Goal: Use online tool/utility: Utilize a website feature to perform a specific function

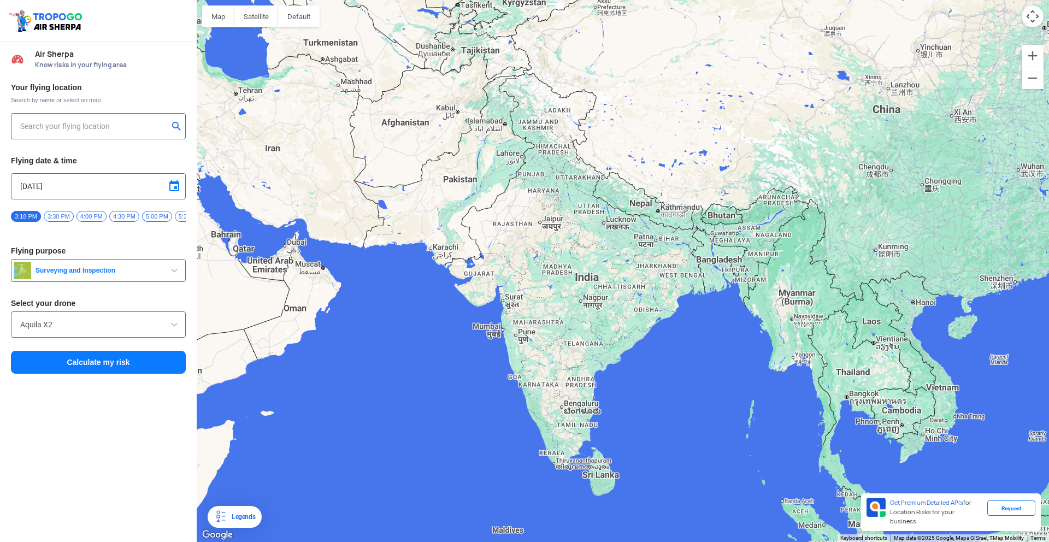
click at [38, 131] on input "text" at bounding box center [94, 126] width 148 height 13
type input "[STREET_ADDRESS]"
click at [175, 126] on img at bounding box center [176, 125] width 11 height 11
click at [512, 339] on div at bounding box center [623, 271] width 852 height 542
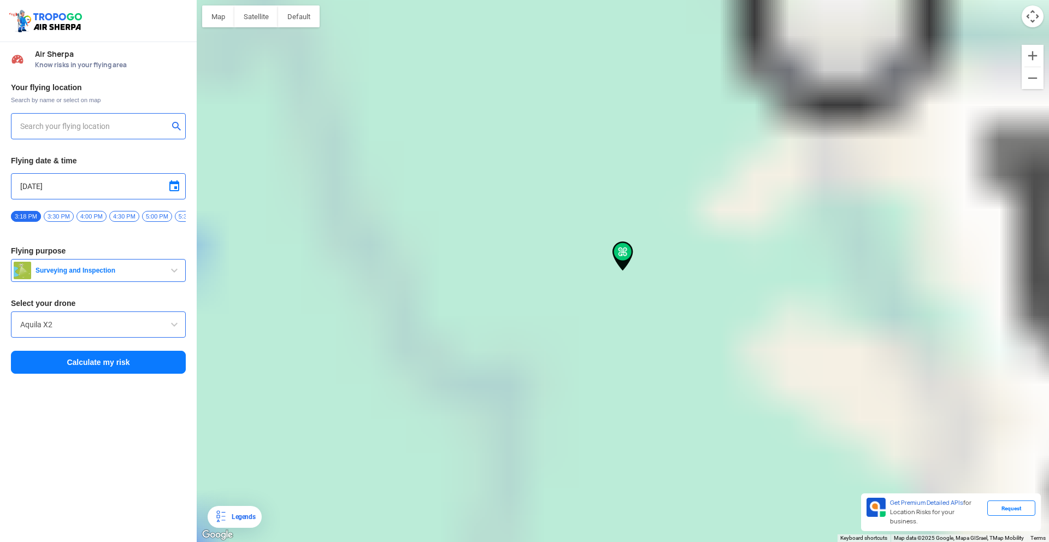
type input "Nigde Kh, [GEOGRAPHIC_DATA], [GEOGRAPHIC_DATA]"
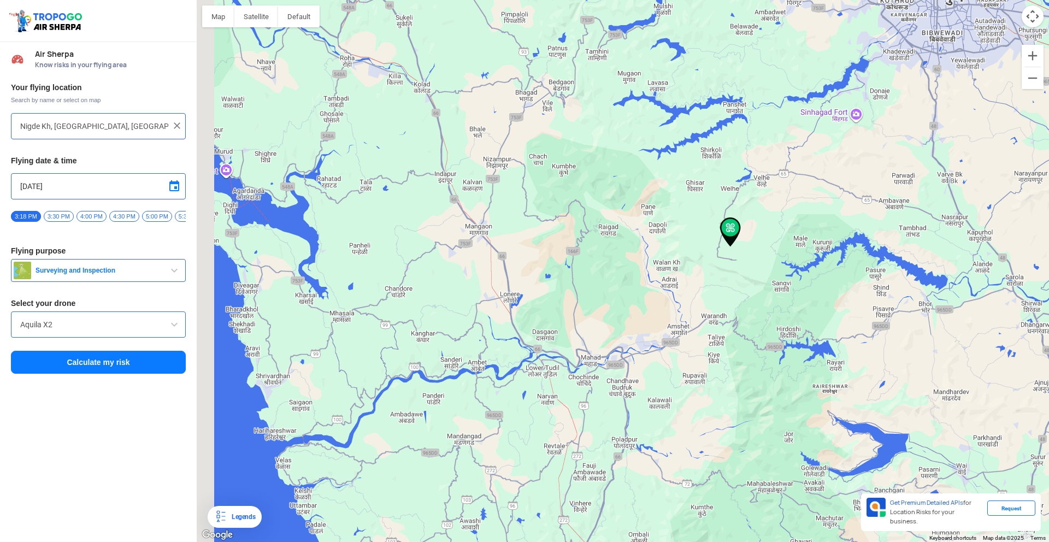
drag, startPoint x: 463, startPoint y: 324, endPoint x: 597, endPoint y: 298, distance: 136.4
click at [688, 258] on div at bounding box center [623, 271] width 852 height 542
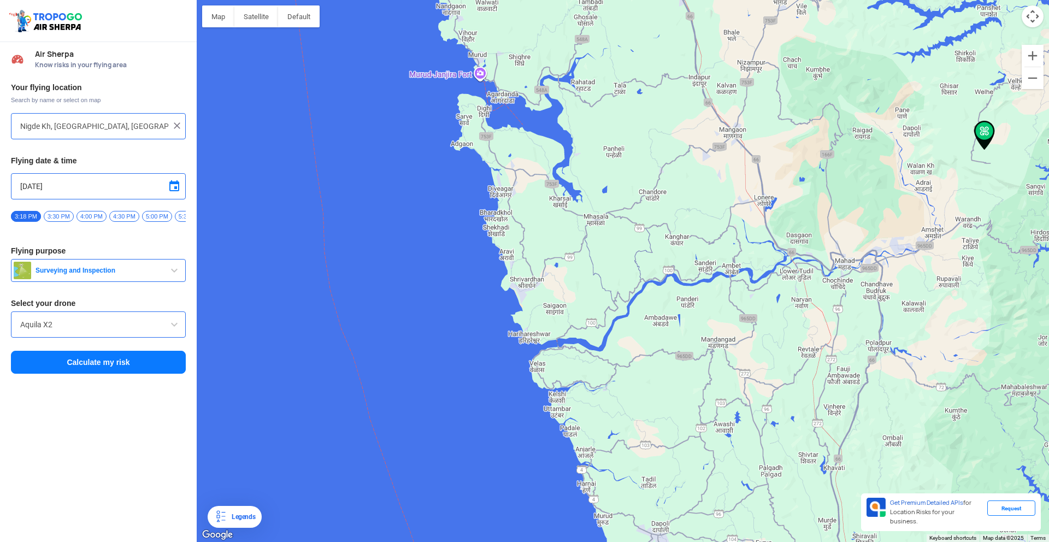
drag, startPoint x: 529, startPoint y: 338, endPoint x: 532, endPoint y: 317, distance: 20.9
click at [532, 317] on div at bounding box center [623, 271] width 852 height 542
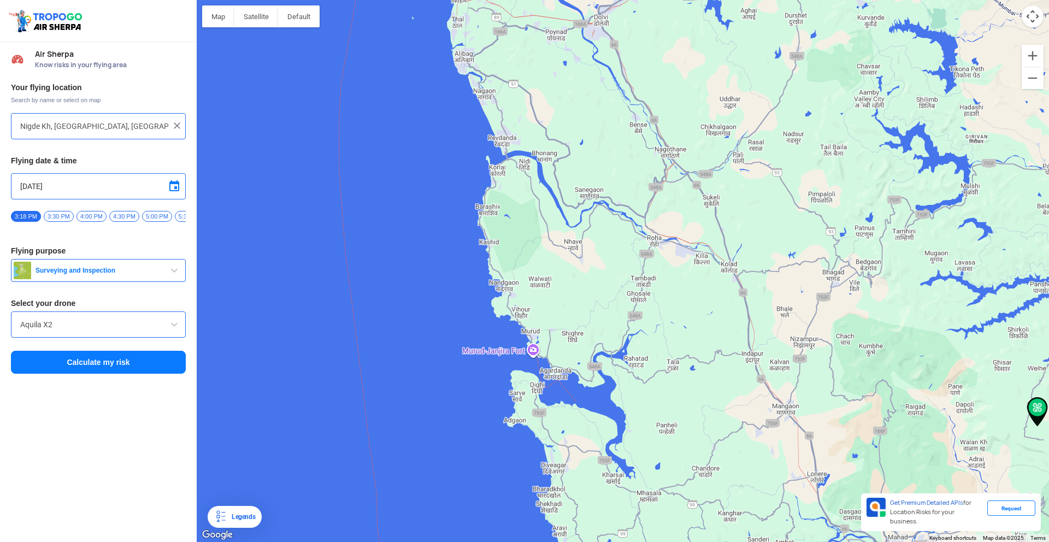
drag, startPoint x: 507, startPoint y: 163, endPoint x: 560, endPoint y: 456, distance: 297.9
click at [560, 457] on div at bounding box center [623, 271] width 852 height 542
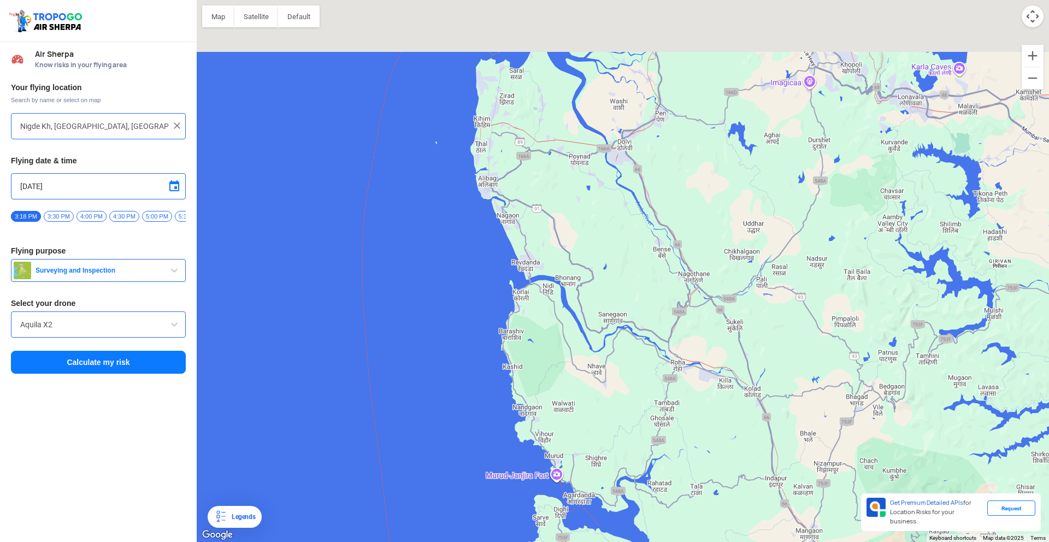
drag, startPoint x: 520, startPoint y: 376, endPoint x: 526, endPoint y: 413, distance: 37.6
click at [526, 413] on div at bounding box center [623, 271] width 852 height 542
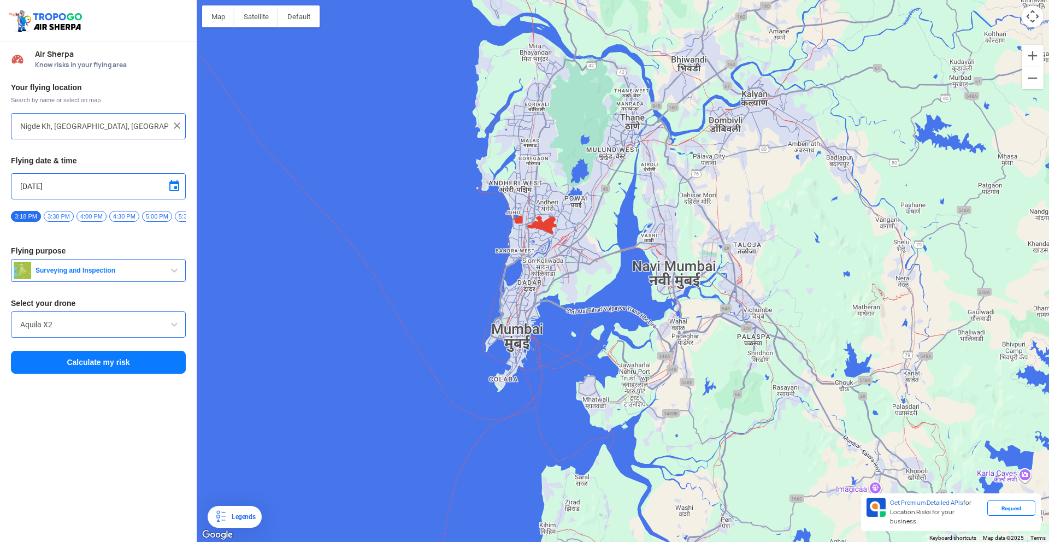
drag, startPoint x: 538, startPoint y: 229, endPoint x: 513, endPoint y: 233, distance: 25.3
click at [513, 233] on div at bounding box center [623, 271] width 852 height 542
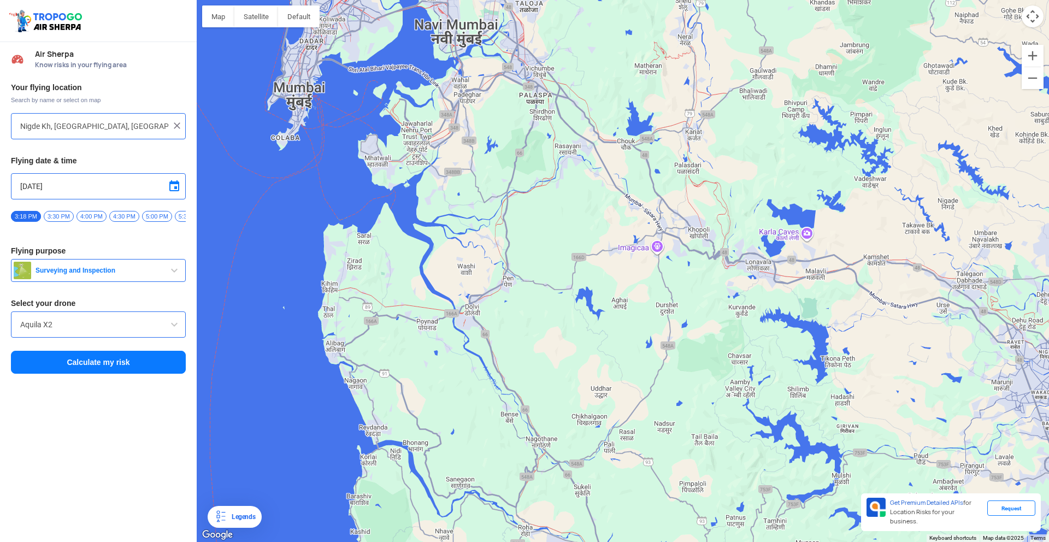
drag, startPoint x: 559, startPoint y: 355, endPoint x: 372, endPoint y: 117, distance: 301.8
click at [372, 117] on div at bounding box center [623, 271] width 852 height 542
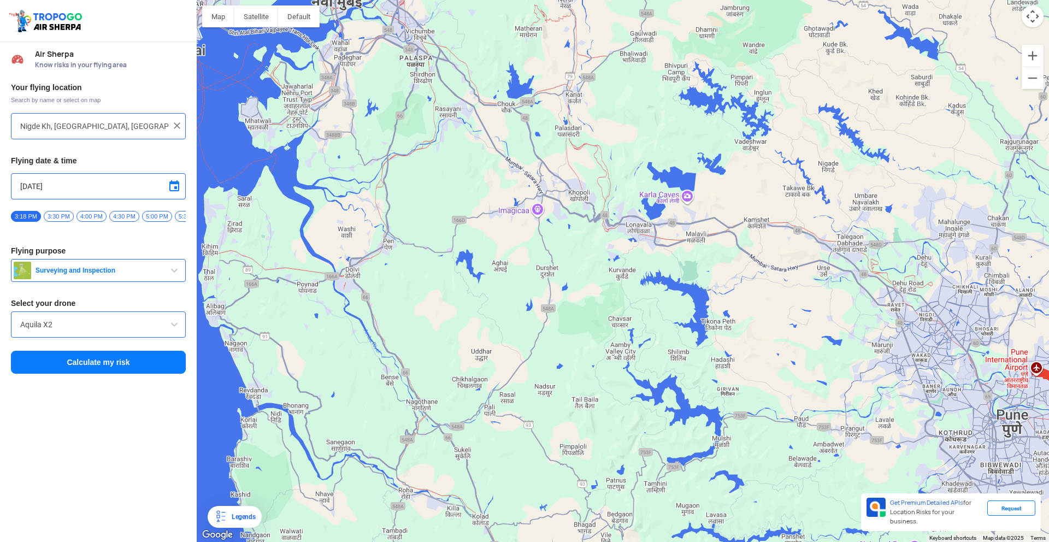
drag, startPoint x: 785, startPoint y: 293, endPoint x: 653, endPoint y: 252, distance: 138.4
click at [653, 252] on div at bounding box center [623, 271] width 852 height 542
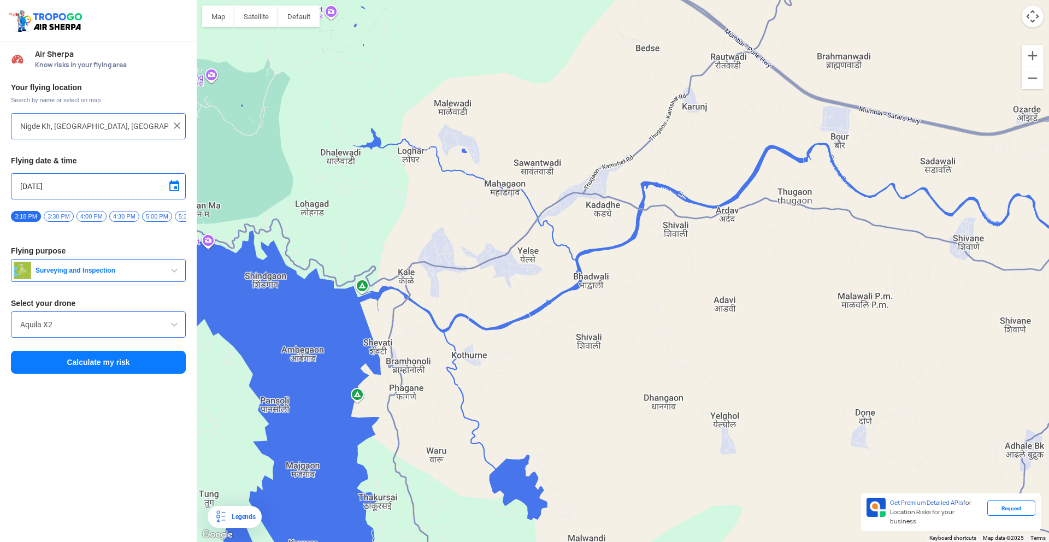
drag, startPoint x: 685, startPoint y: 291, endPoint x: 556, endPoint y: 329, distance: 134.8
click at [556, 329] on div at bounding box center [623, 271] width 852 height 542
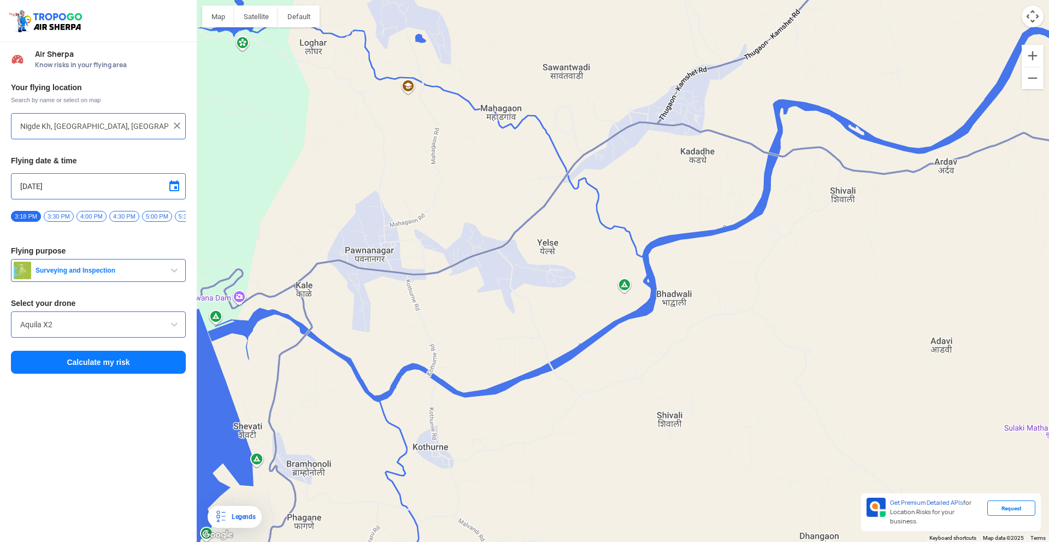
drag, startPoint x: 473, startPoint y: 329, endPoint x: 791, endPoint y: 281, distance: 322.0
click at [799, 281] on div at bounding box center [623, 271] width 852 height 542
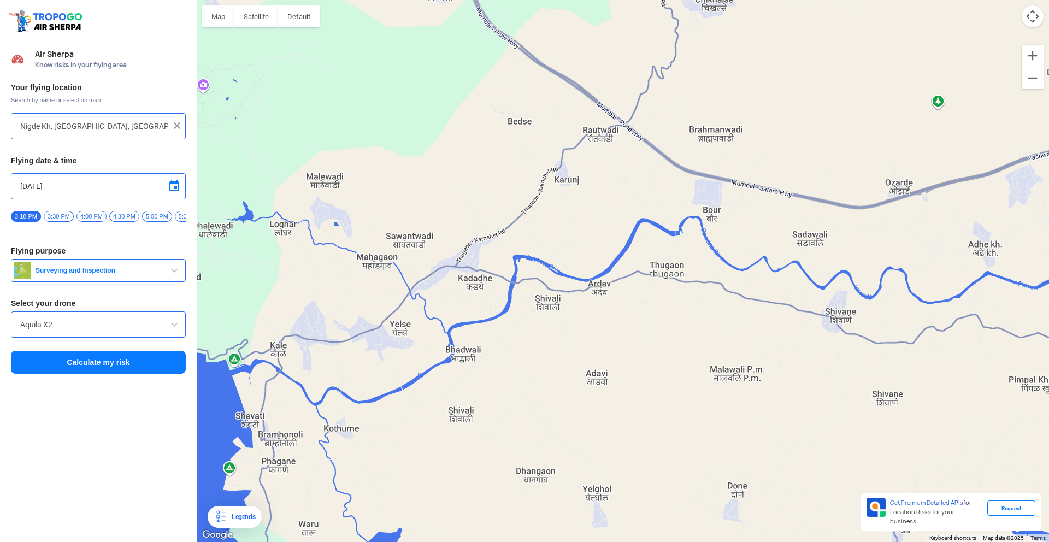
drag, startPoint x: 777, startPoint y: 276, endPoint x: 571, endPoint y: 333, distance: 213.6
click at [571, 333] on div at bounding box center [623, 271] width 852 height 542
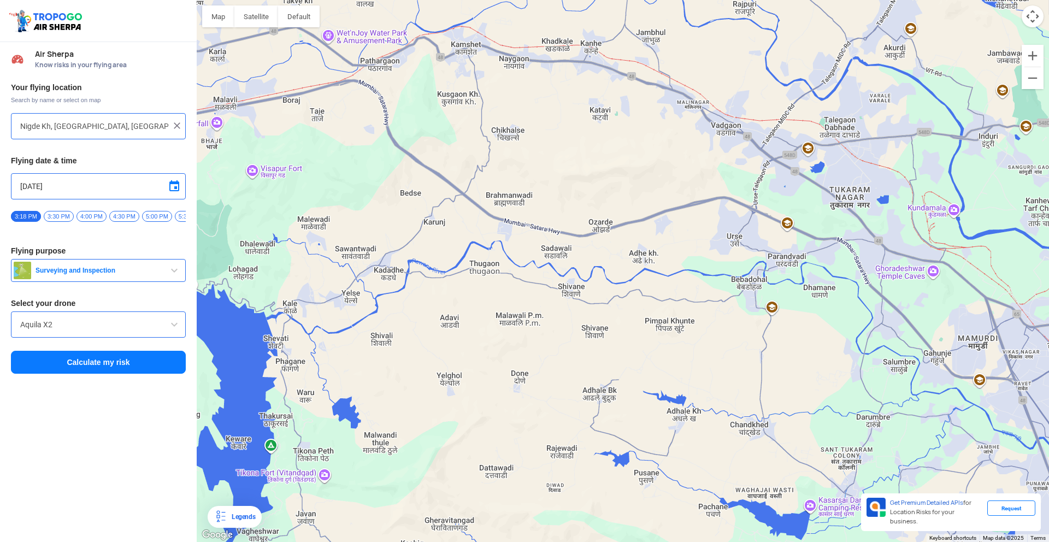
drag, startPoint x: 602, startPoint y: 331, endPoint x: 392, endPoint y: 272, distance: 217.8
click at [430, 281] on div at bounding box center [623, 271] width 852 height 542
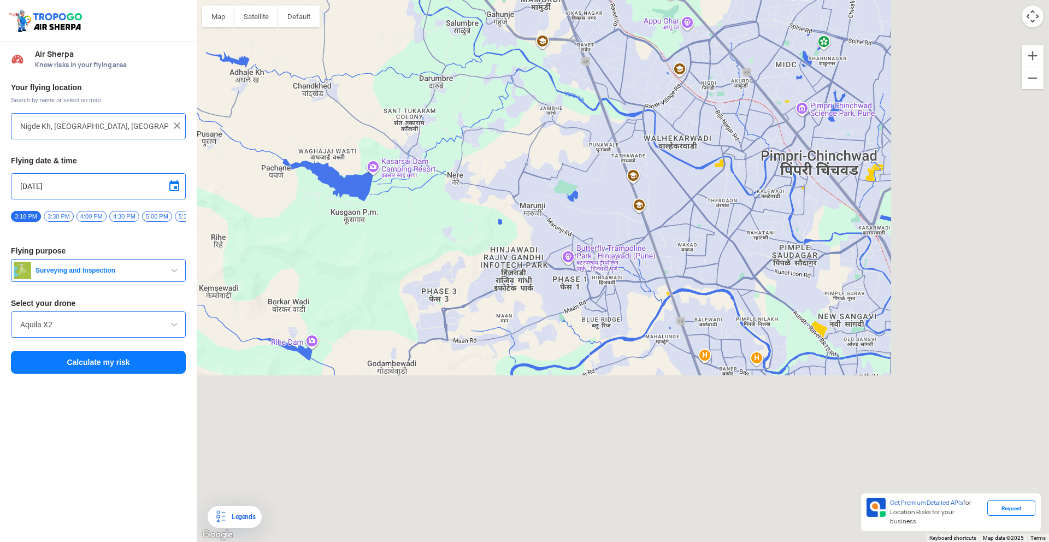
drag, startPoint x: 746, startPoint y: 334, endPoint x: 560, endPoint y: 126, distance: 278.9
click at [560, 127] on div at bounding box center [623, 271] width 852 height 542
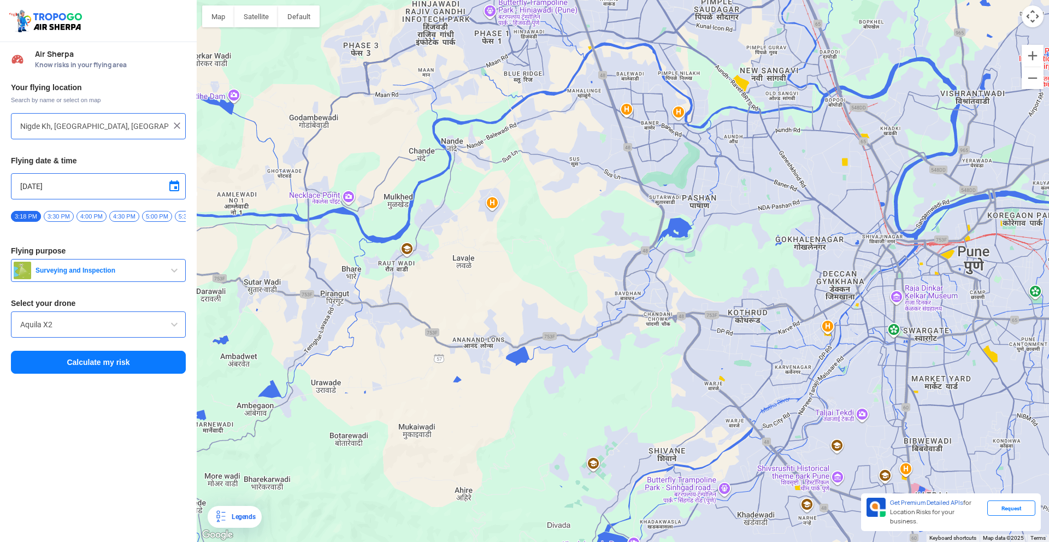
drag, startPoint x: 633, startPoint y: 305, endPoint x: 613, endPoint y: 171, distance: 135.9
click at [613, 171] on div at bounding box center [623, 271] width 852 height 542
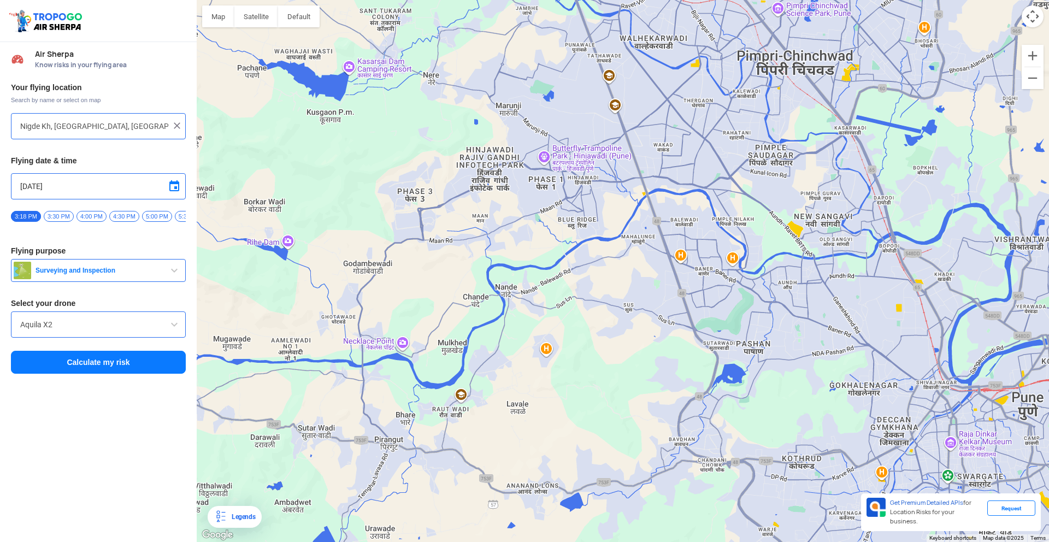
drag, startPoint x: 608, startPoint y: 282, endPoint x: 648, endPoint y: 375, distance: 101.3
click at [648, 375] on div at bounding box center [623, 271] width 852 height 542
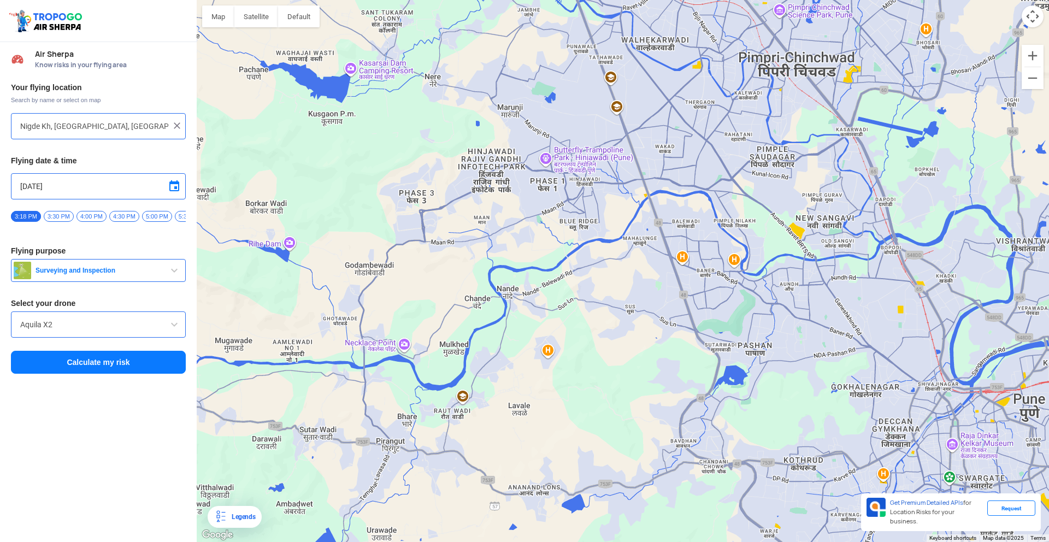
click at [110, 275] on span "Surveying and Inspection" at bounding box center [99, 270] width 137 height 9
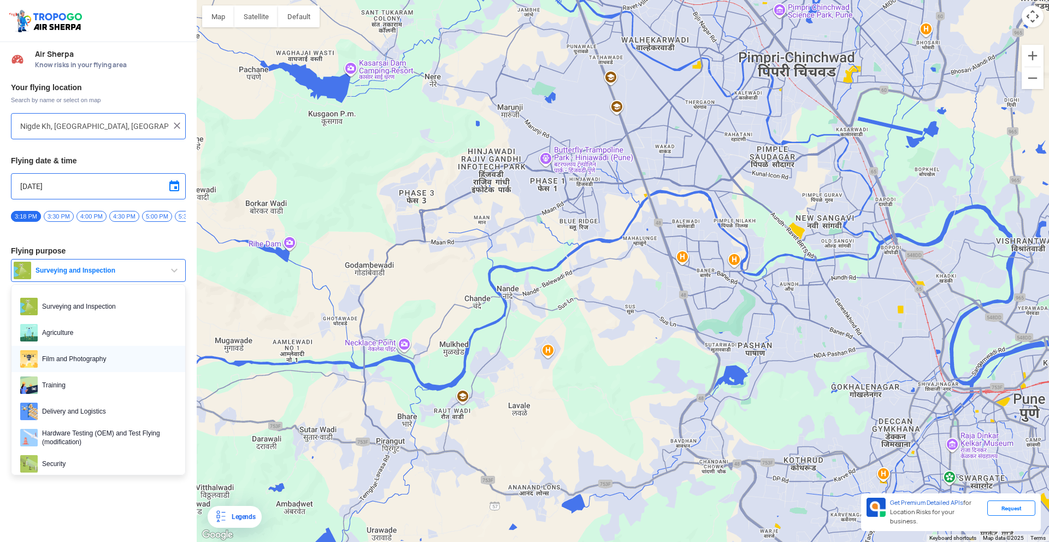
click at [109, 356] on span "Film and Photography" at bounding box center [107, 358] width 139 height 17
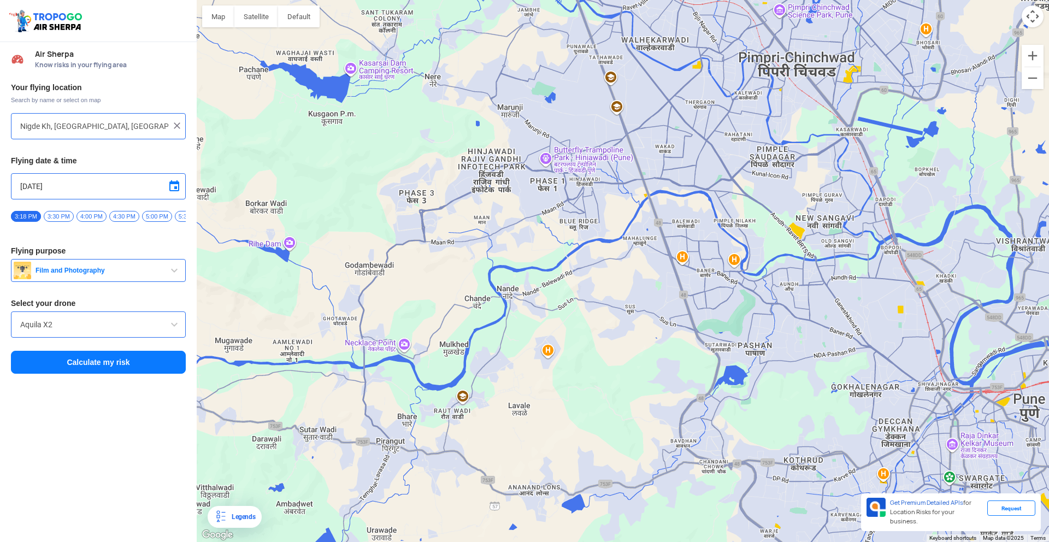
click at [116, 337] on div "Aquila X2" at bounding box center [98, 324] width 175 height 26
click at [125, 328] on input "Aquila X2" at bounding box center [98, 324] width 156 height 13
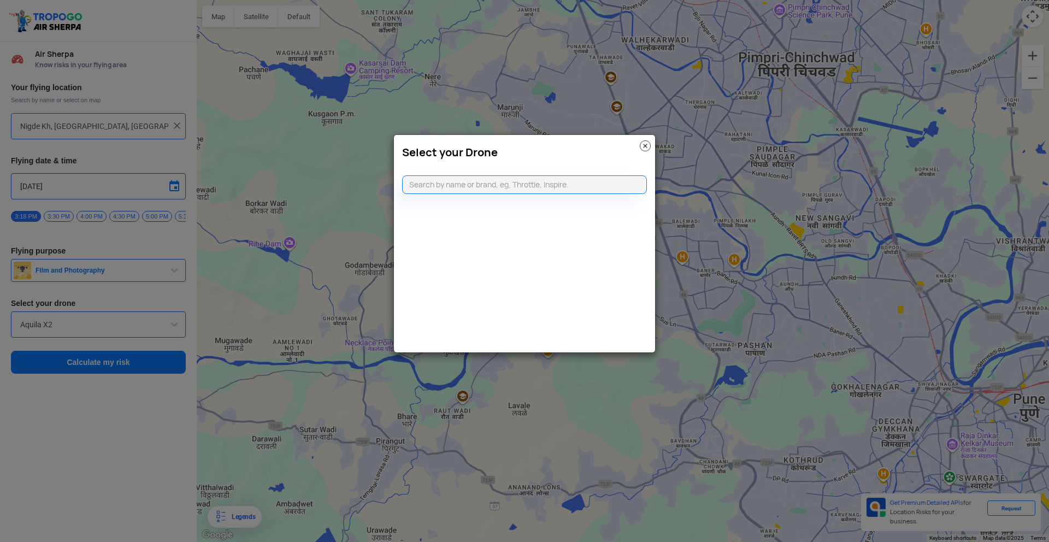
click at [476, 199] on div "Select your Drone" at bounding box center [524, 243] width 262 height 218
click at [473, 191] on input "text" at bounding box center [524, 184] width 245 height 19
type input "mini"
click at [484, 204] on li "DJI Mavic Mini" at bounding box center [524, 209] width 244 height 25
type input "DJI Mavic Mini"
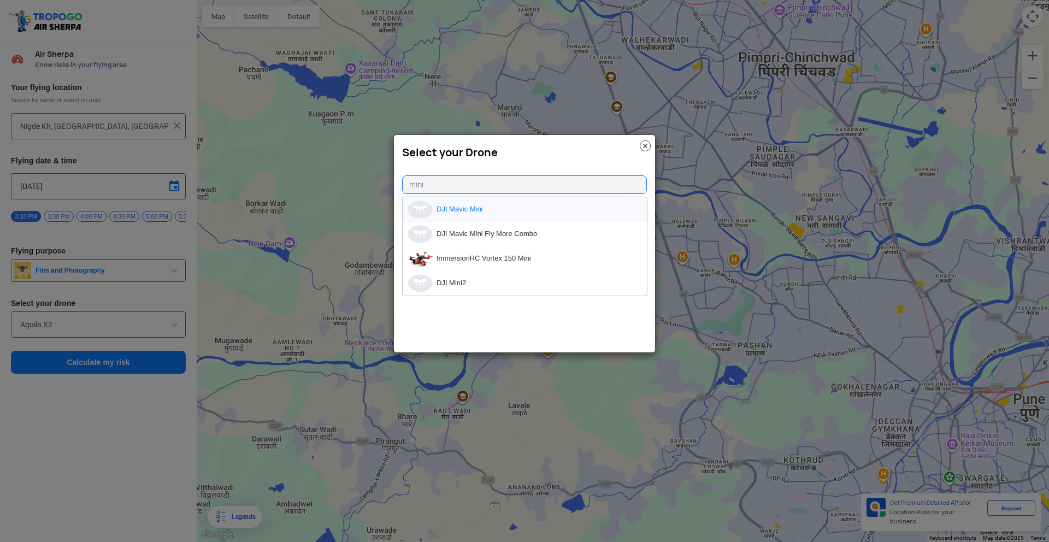
type input "[object Object]"
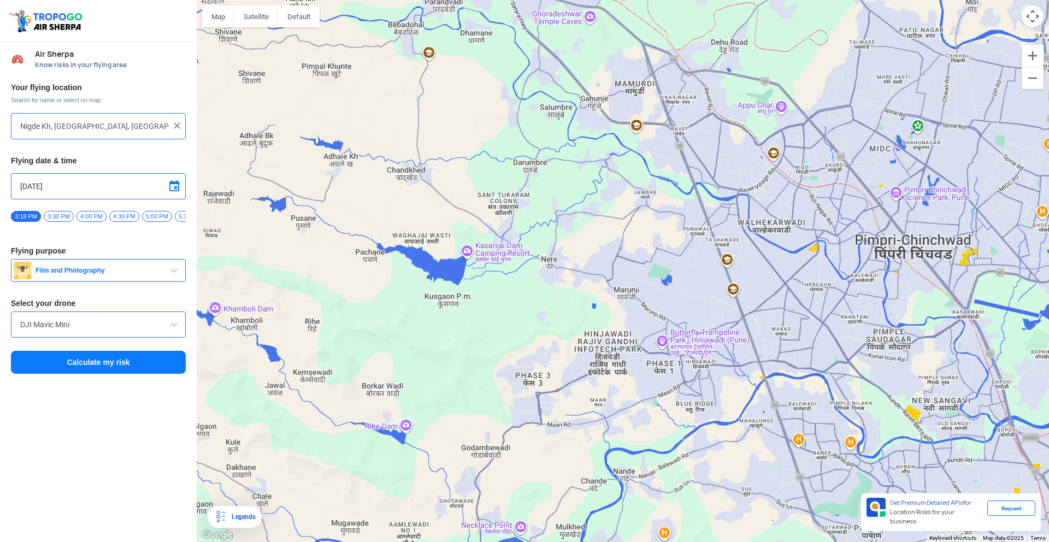
drag, startPoint x: 397, startPoint y: 297, endPoint x: 521, endPoint y: 528, distance: 262.6
click at [513, 524] on div at bounding box center [623, 271] width 852 height 542
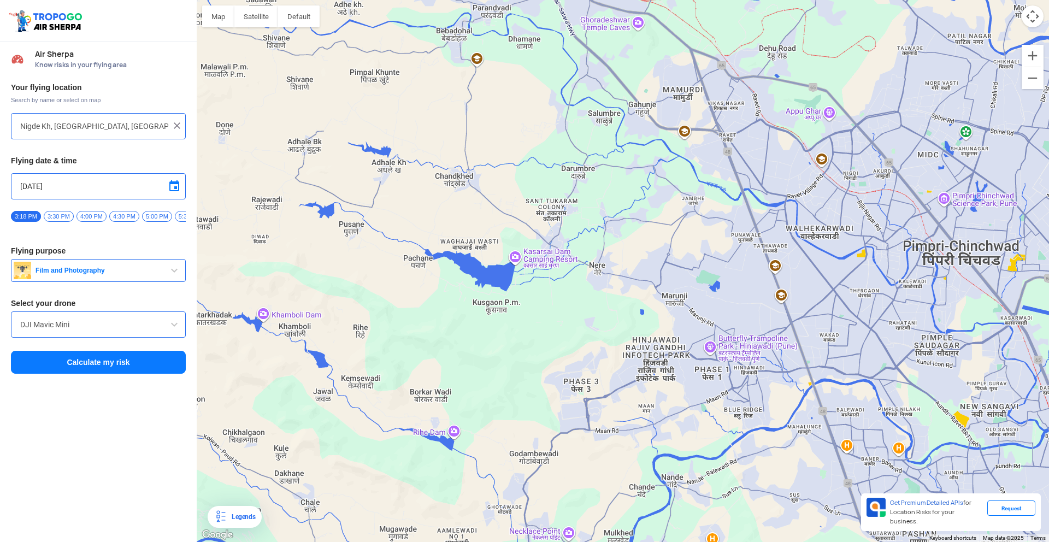
drag, startPoint x: 721, startPoint y: 366, endPoint x: 585, endPoint y: 203, distance: 212.4
click at [587, 208] on div at bounding box center [623, 271] width 852 height 542
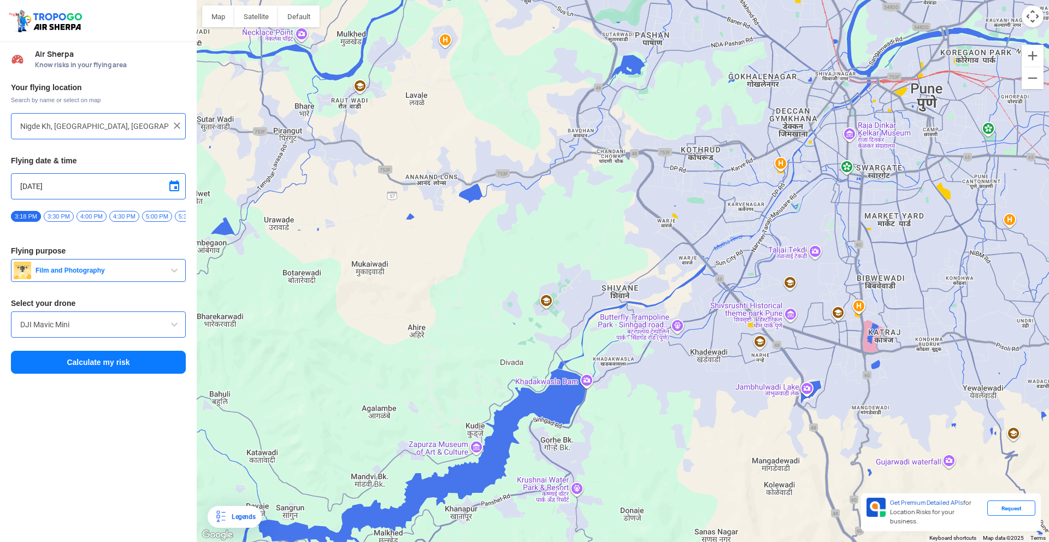
drag, startPoint x: 665, startPoint y: 258, endPoint x: 750, endPoint y: 306, distance: 97.8
click at [750, 306] on div at bounding box center [623, 271] width 852 height 542
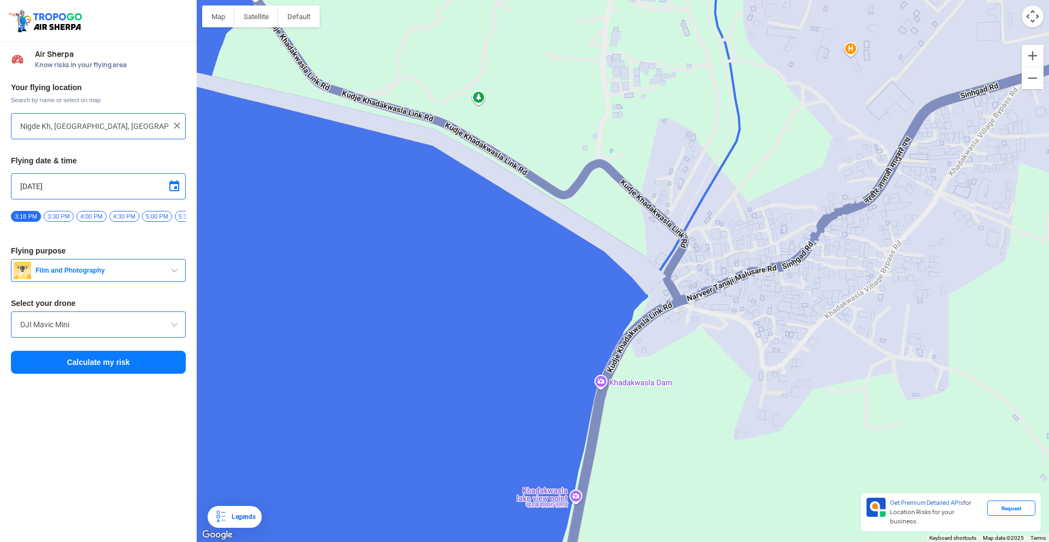
drag, startPoint x: 484, startPoint y: 367, endPoint x: 541, endPoint y: 413, distance: 73.0
click at [541, 413] on div at bounding box center [623, 271] width 852 height 542
click at [117, 369] on button "Calculate my risk" at bounding box center [98, 362] width 175 height 23
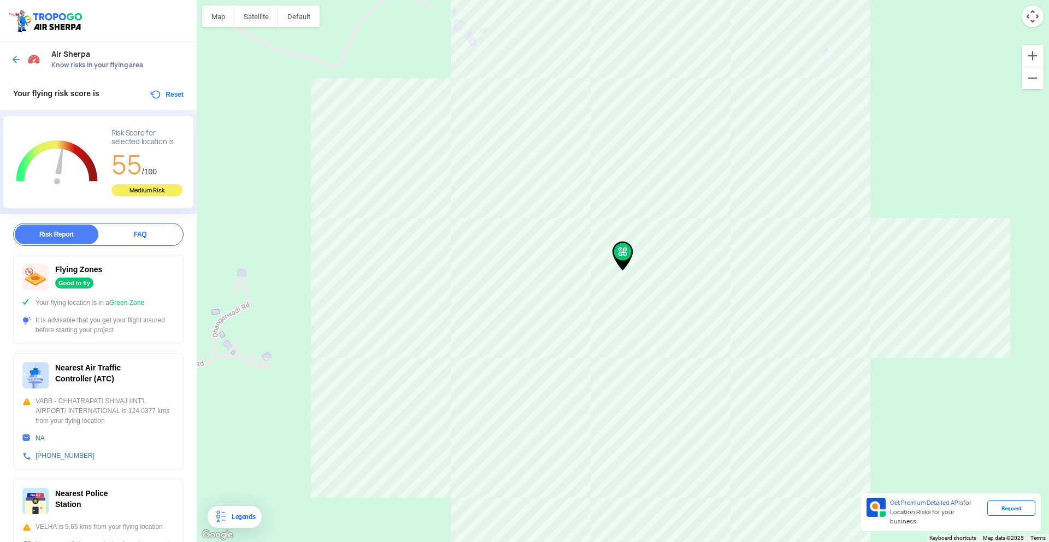
click at [10, 58] on div "Air Sherpa Know risks in your flying area" at bounding box center [98, 59] width 197 height 35
click at [15, 61] on img at bounding box center [16, 59] width 11 height 11
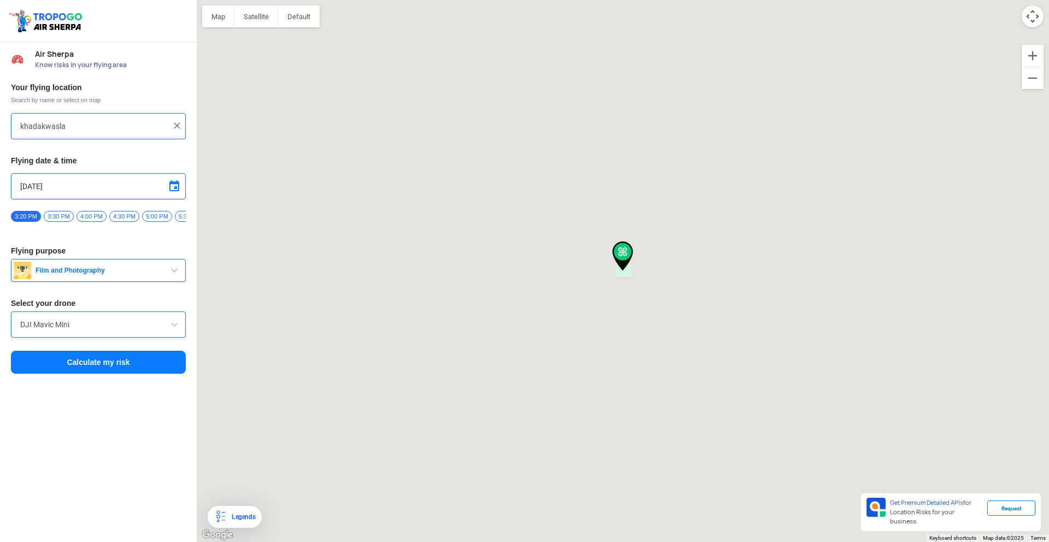
type input "Nigde Kh, [GEOGRAPHIC_DATA], [GEOGRAPHIC_DATA]"
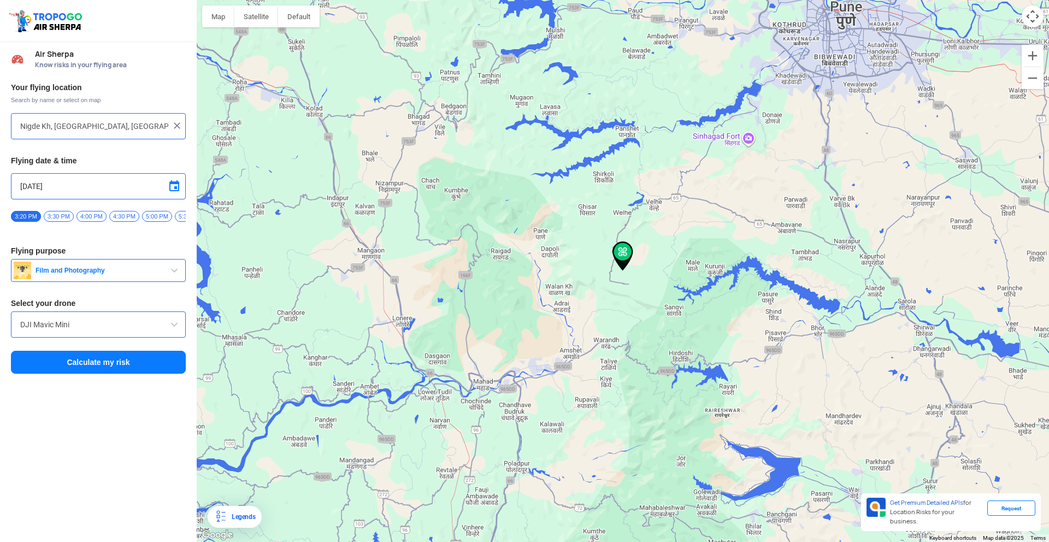
click at [173, 133] on div "Nigde Kh, [GEOGRAPHIC_DATA], [GEOGRAPHIC_DATA]" at bounding box center [98, 126] width 175 height 26
click at [175, 127] on img at bounding box center [176, 125] width 11 height 11
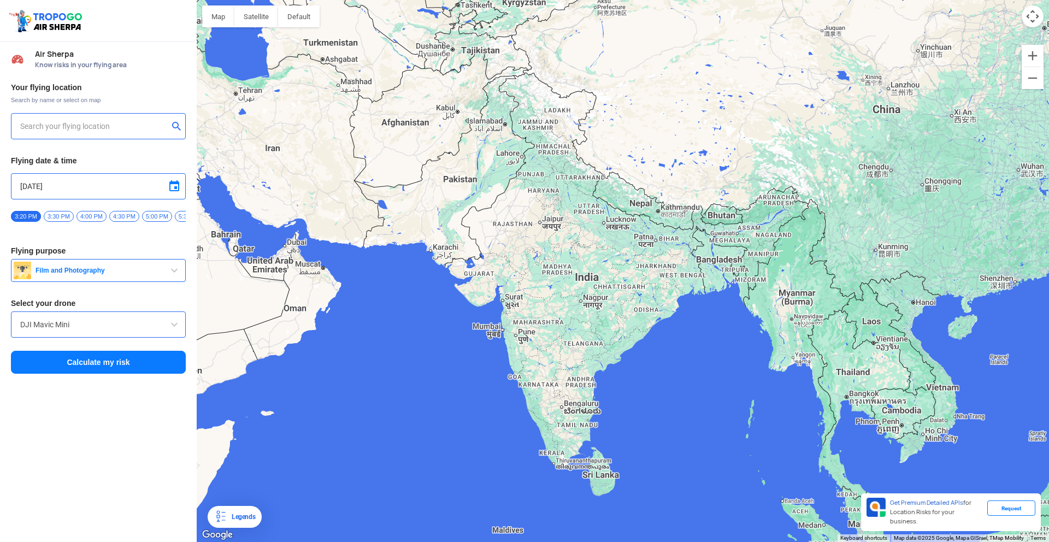
click at [123, 125] on input "text" at bounding box center [94, 126] width 148 height 13
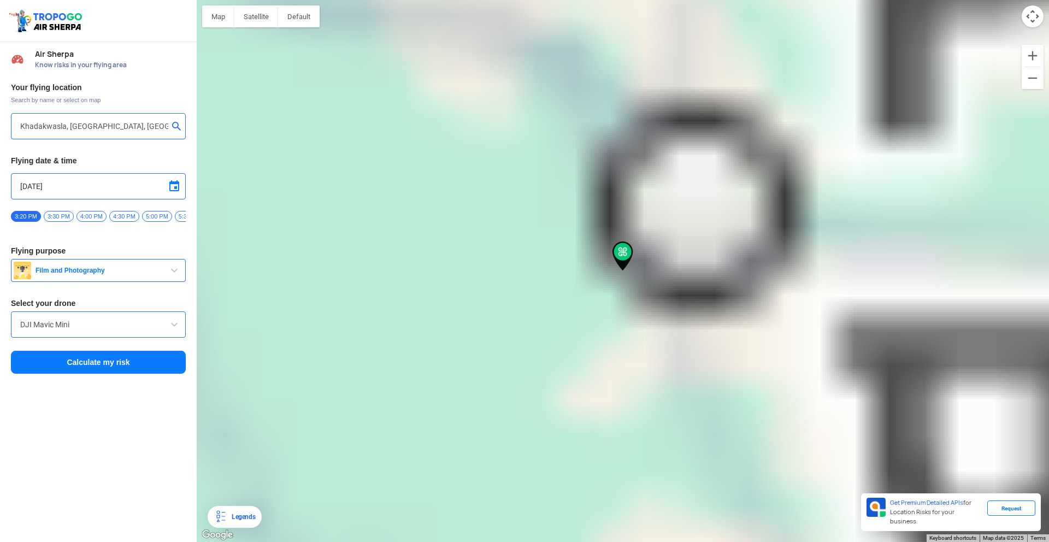
type input "[GEOGRAPHIC_DATA], [GEOGRAPHIC_DATA]"
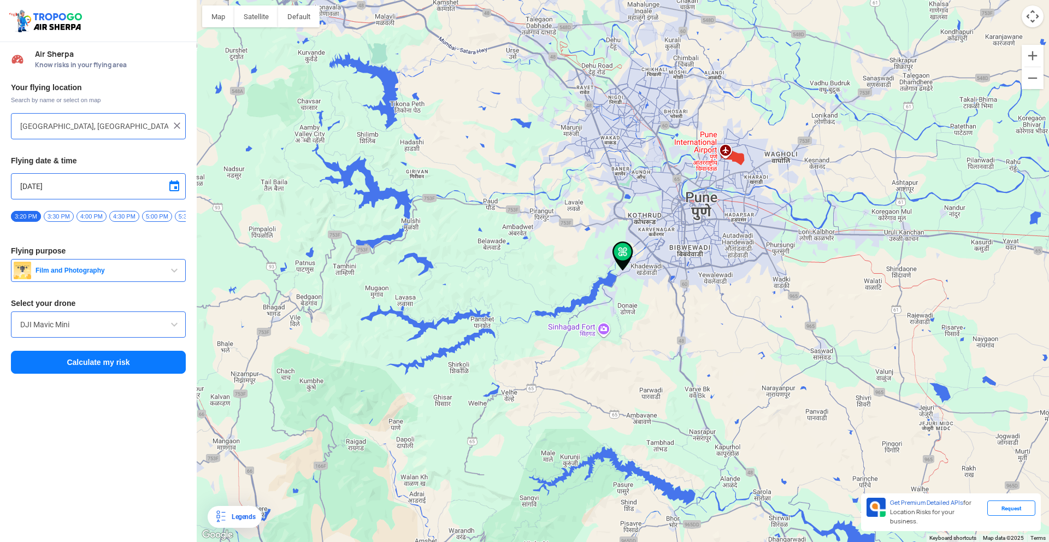
click at [127, 366] on button "Calculate my risk" at bounding box center [98, 362] width 175 height 23
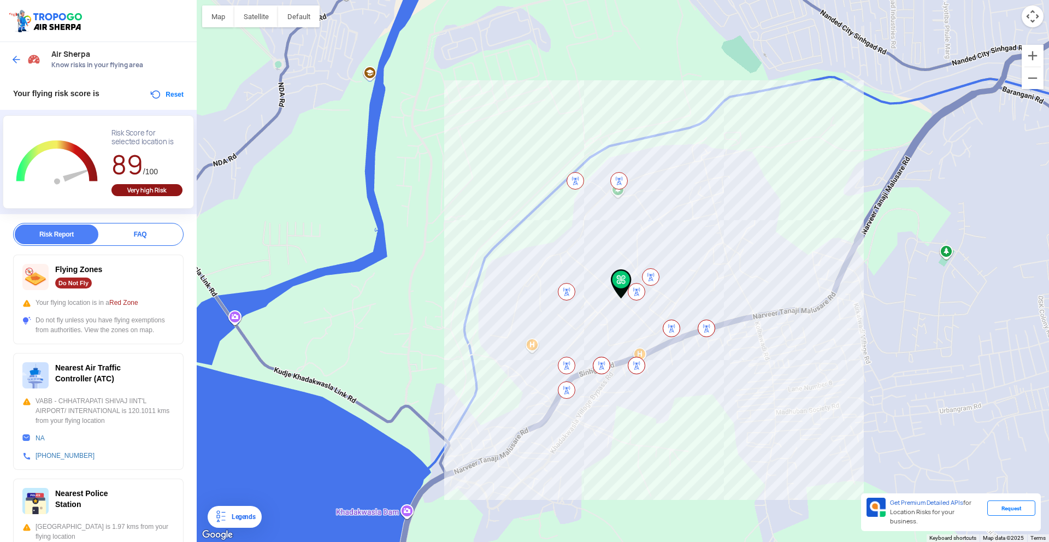
click at [637, 287] on img at bounding box center [635, 291] width 17 height 17
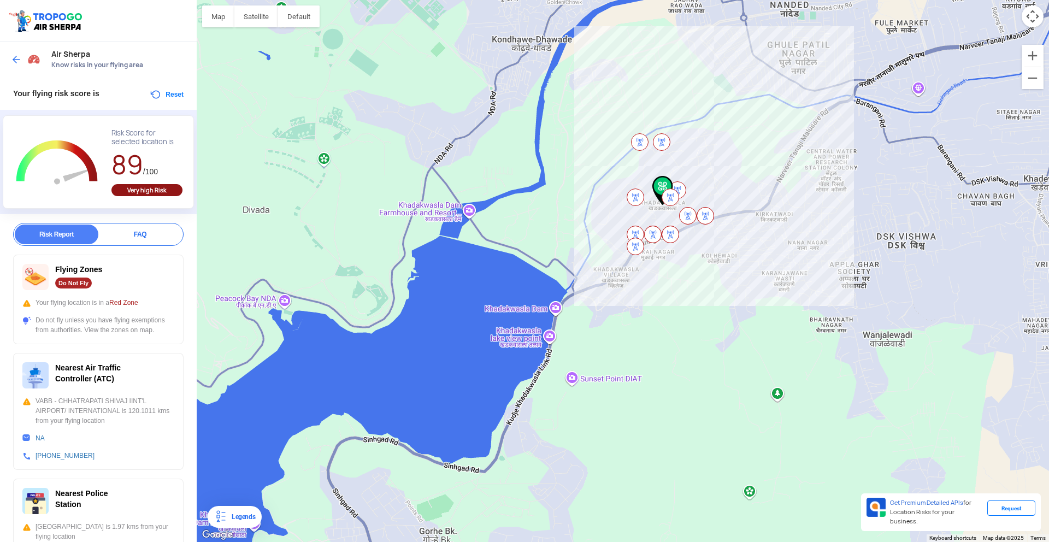
drag, startPoint x: 455, startPoint y: 360, endPoint x: 457, endPoint y: 473, distance: 113.1
click at [461, 321] on div at bounding box center [623, 271] width 852 height 542
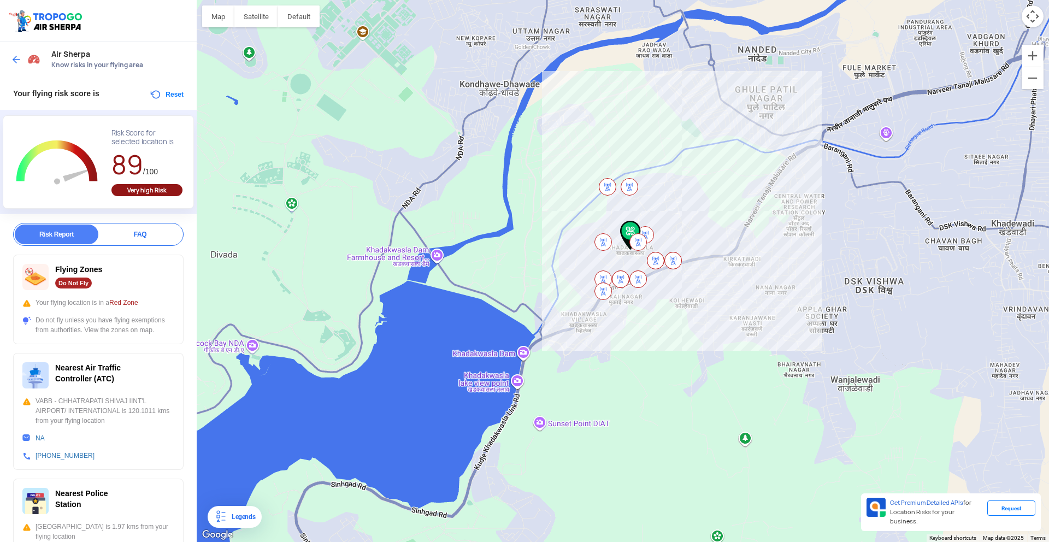
drag, startPoint x: 674, startPoint y: 292, endPoint x: 641, endPoint y: 344, distance: 61.7
click at [641, 344] on div at bounding box center [623, 271] width 852 height 542
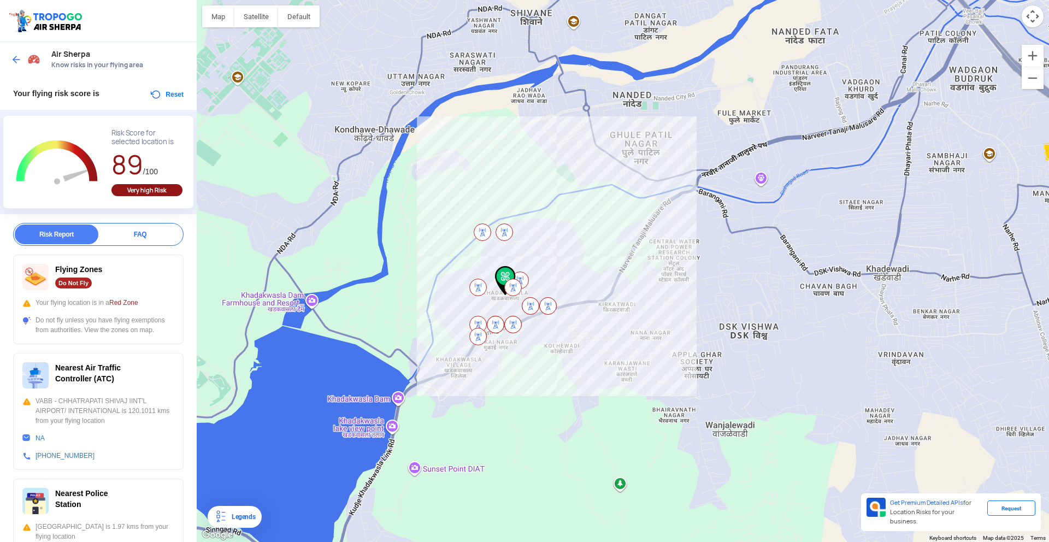
drag, startPoint x: 564, startPoint y: 376, endPoint x: 505, endPoint y: 392, distance: 61.2
click at [505, 392] on div at bounding box center [623, 271] width 852 height 542
click at [17, 57] on img at bounding box center [16, 59] width 11 height 11
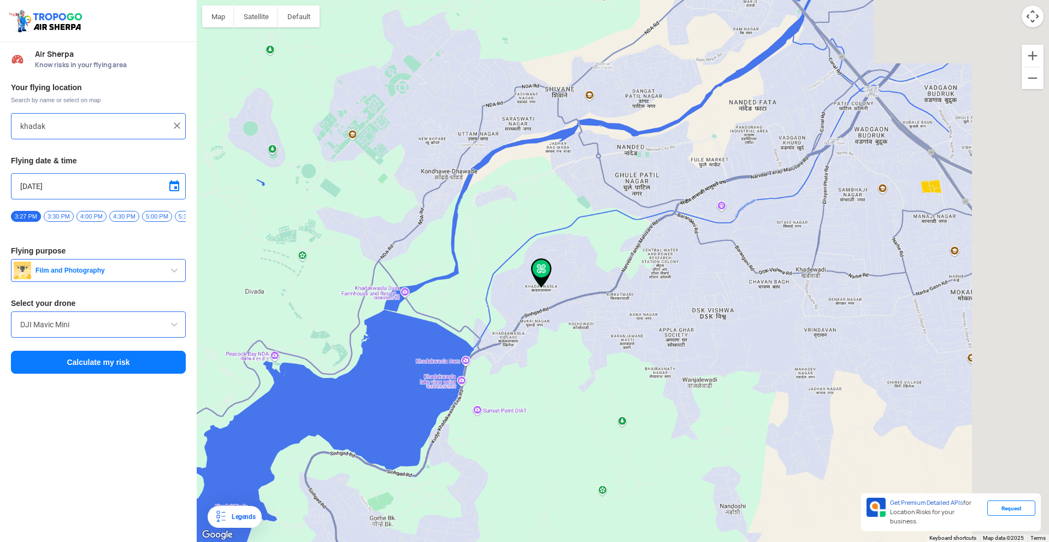
type input "[GEOGRAPHIC_DATA], [GEOGRAPHIC_DATA]"
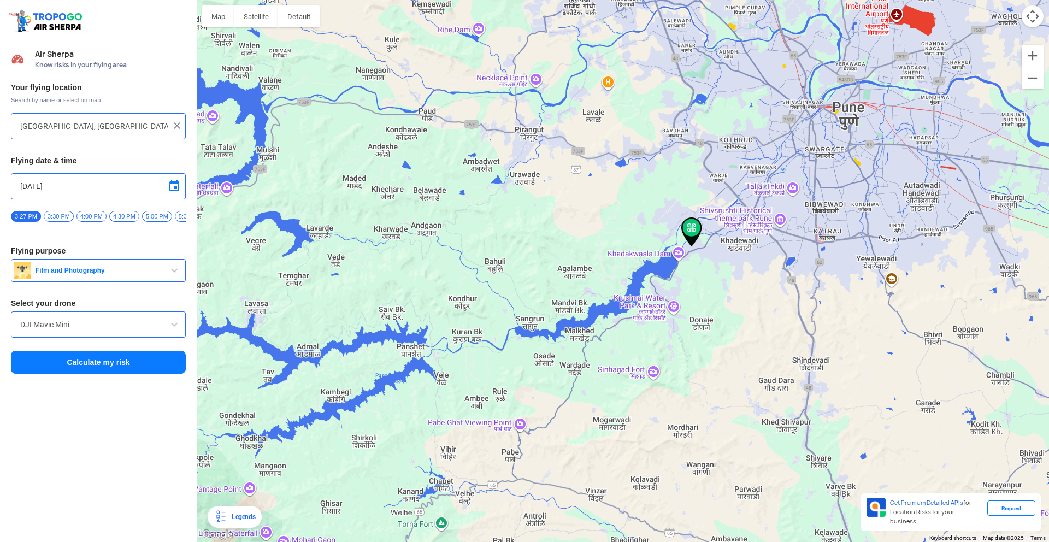
drag, startPoint x: 454, startPoint y: 261, endPoint x: 567, endPoint y: 257, distance: 113.1
click at [567, 257] on div at bounding box center [623, 271] width 852 height 542
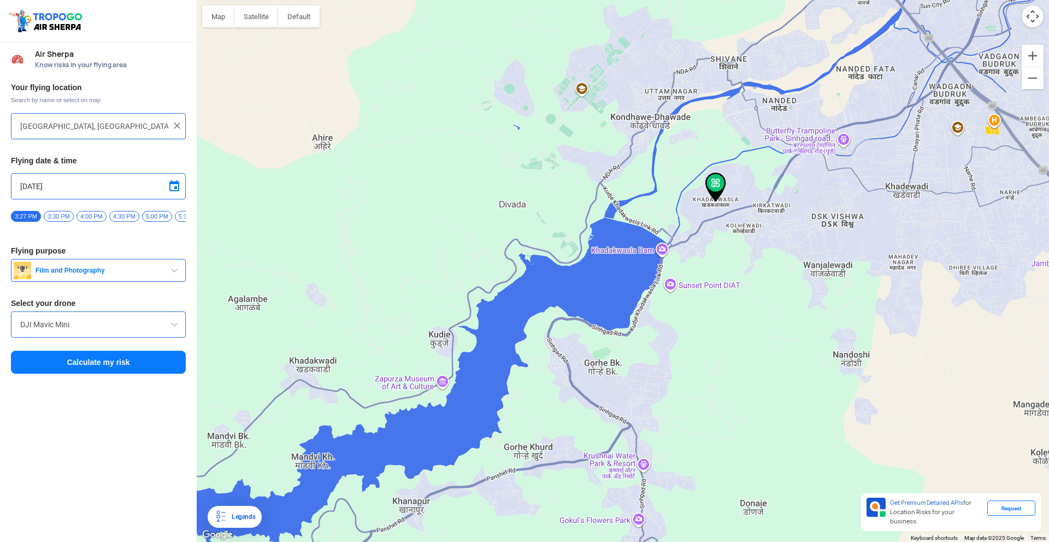
click at [48, 15] on img at bounding box center [47, 20] width 78 height 25
